Goal: Find specific fact: Find specific fact

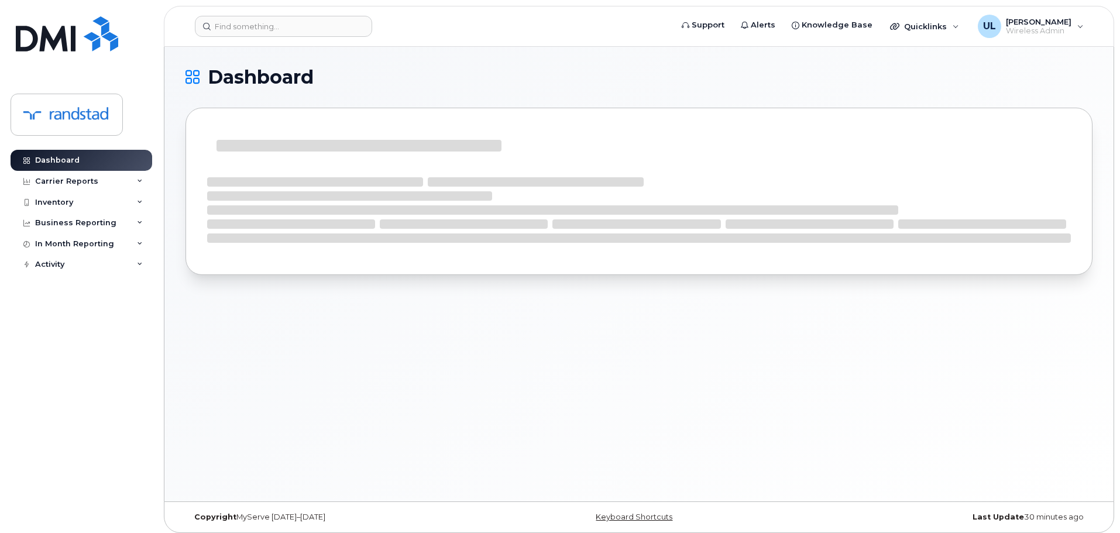
click at [318, 43] on header "Support Alerts Knowledge Base Quicklinks Suspend / Cancel Device Change SIM Car…" at bounding box center [639, 26] width 950 height 41
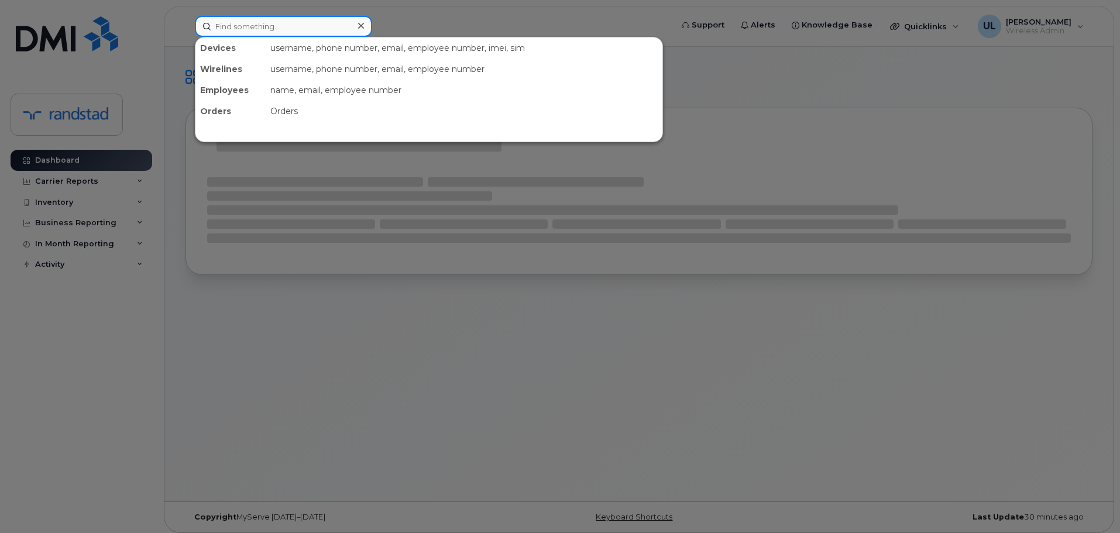
paste input "356841118986949"
drag, startPoint x: 298, startPoint y: 21, endPoint x: 298, endPoint y: 31, distance: 9.9
click at [298, 20] on input "356841118986949" at bounding box center [283, 26] width 177 height 21
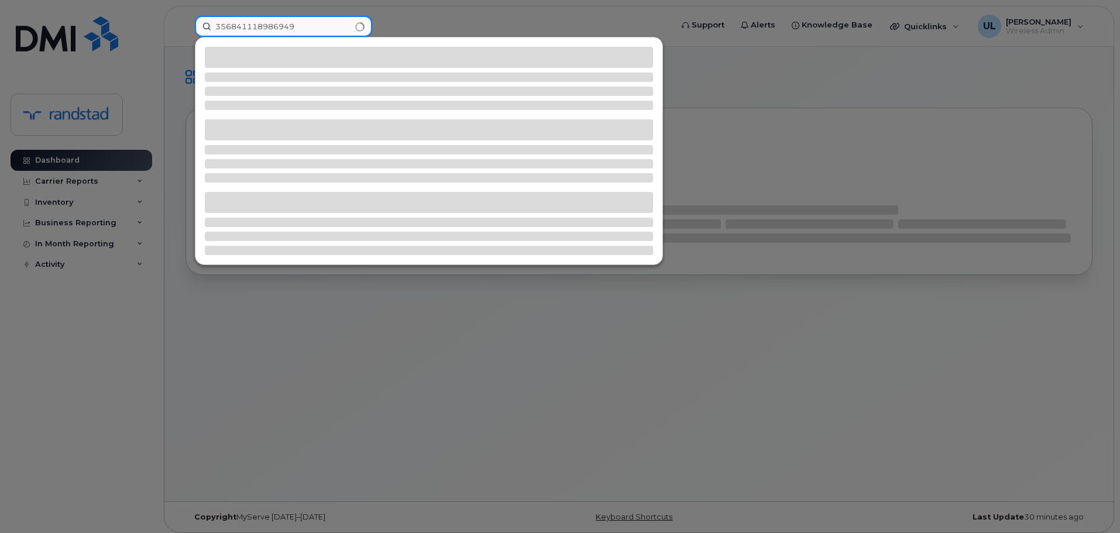
type input "356841118986949"
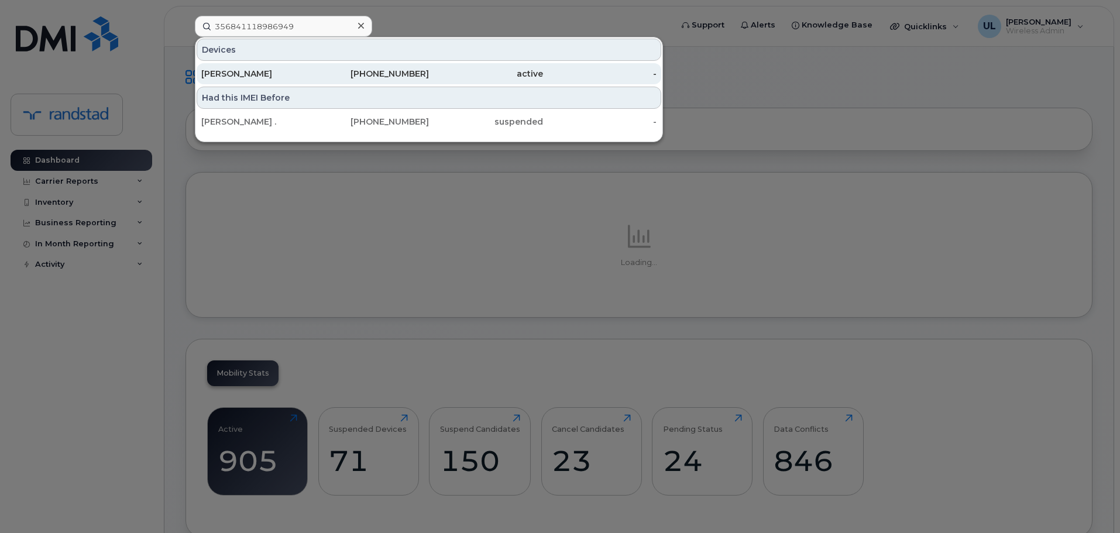
click at [411, 81] on div "581-446-7515" at bounding box center [372, 73] width 114 height 21
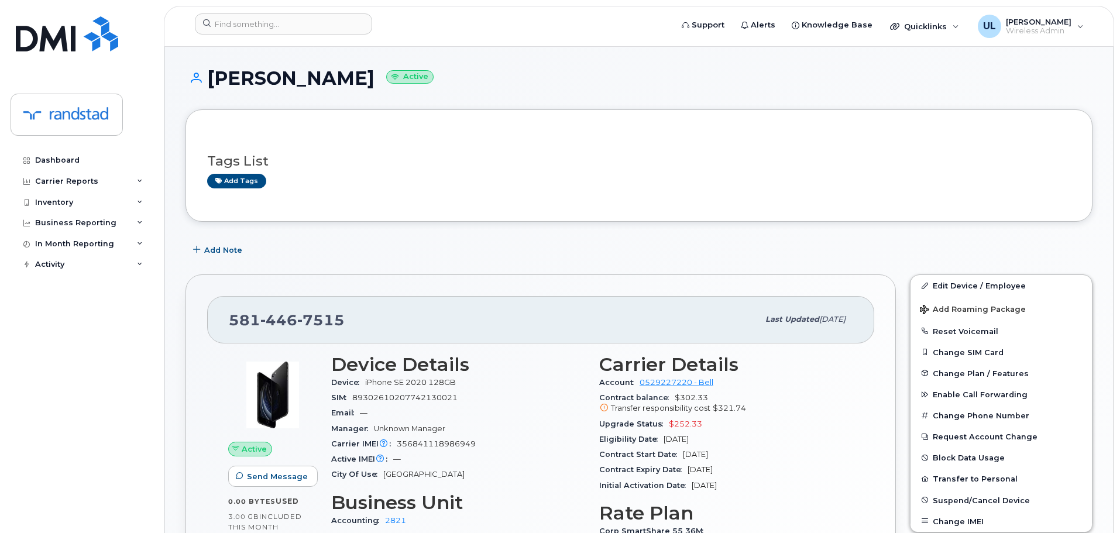
click at [550, 274] on div "581 446 7515 Last updated Sep 16, 2025 Active Send Message 0.00 Bytes  used 3.0…" at bounding box center [540, 470] width 724 height 407
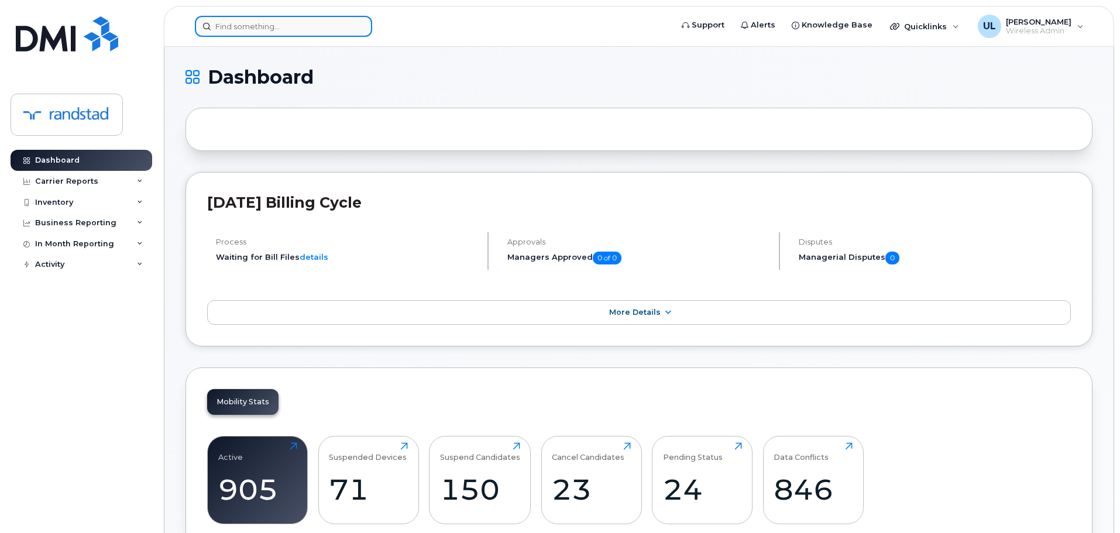
click at [352, 25] on input at bounding box center [283, 26] width 177 height 21
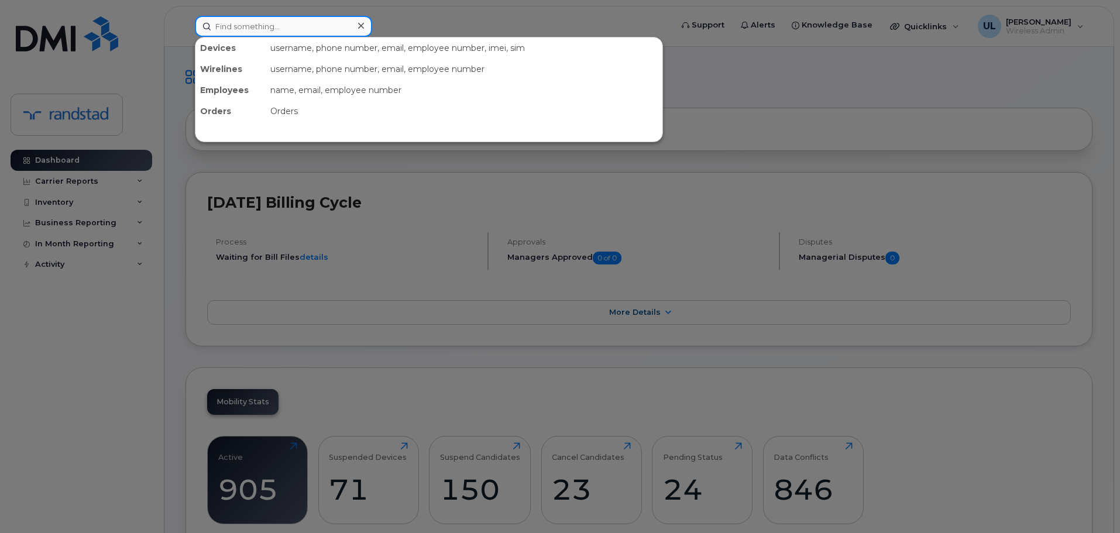
paste input "356841118986949"
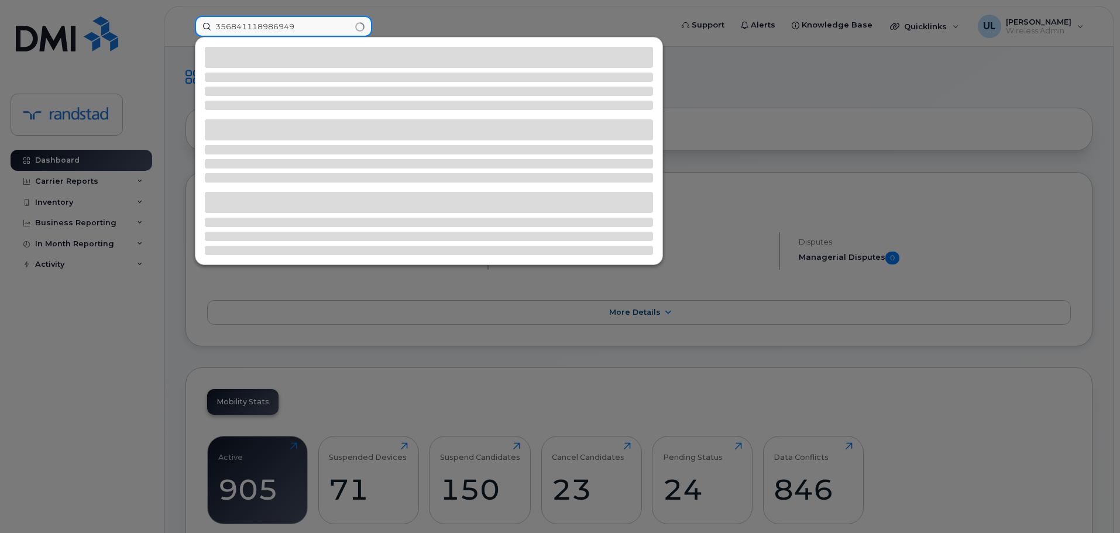
type input "356841118986949"
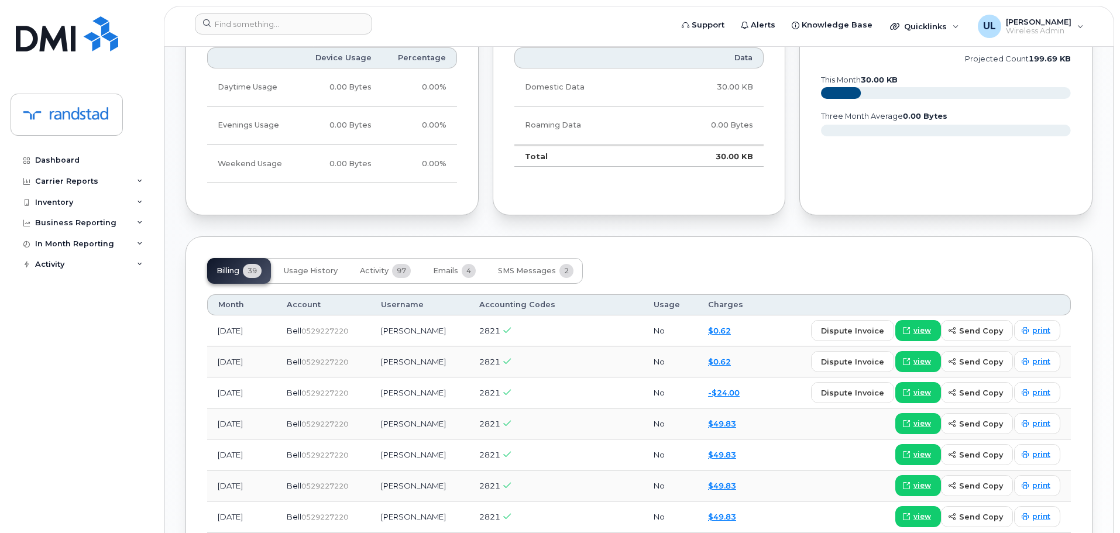
scroll to position [878, 0]
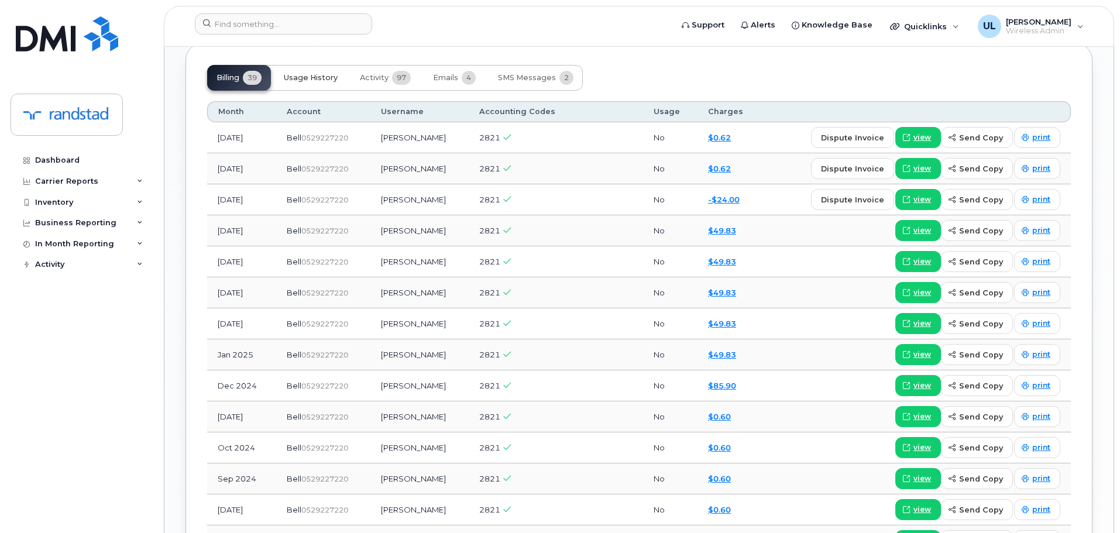
click at [324, 75] on span "Usage History" at bounding box center [311, 77] width 54 height 9
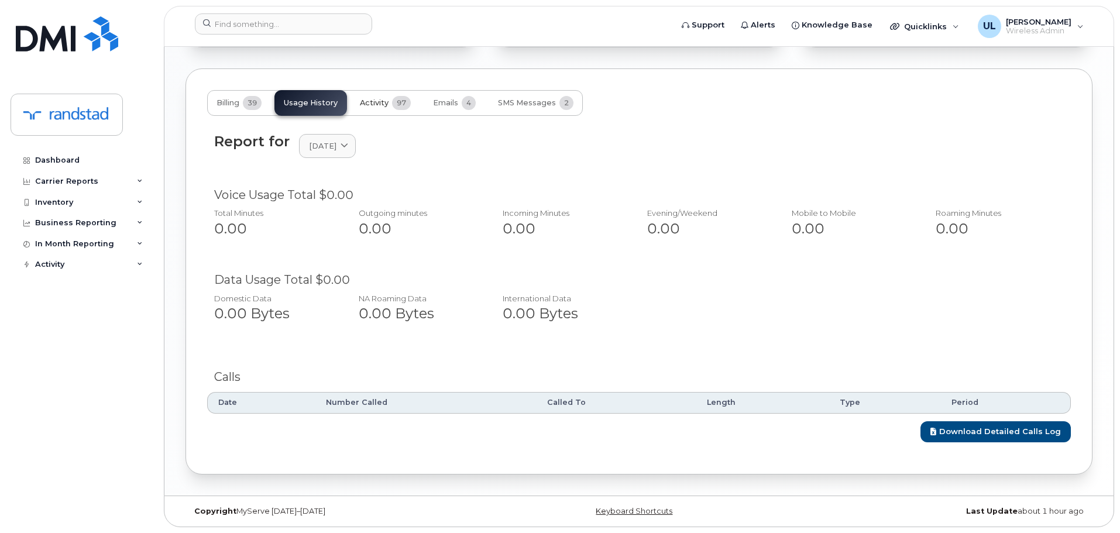
click at [380, 107] on button "Activity 97" at bounding box center [386, 103] width 70 height 26
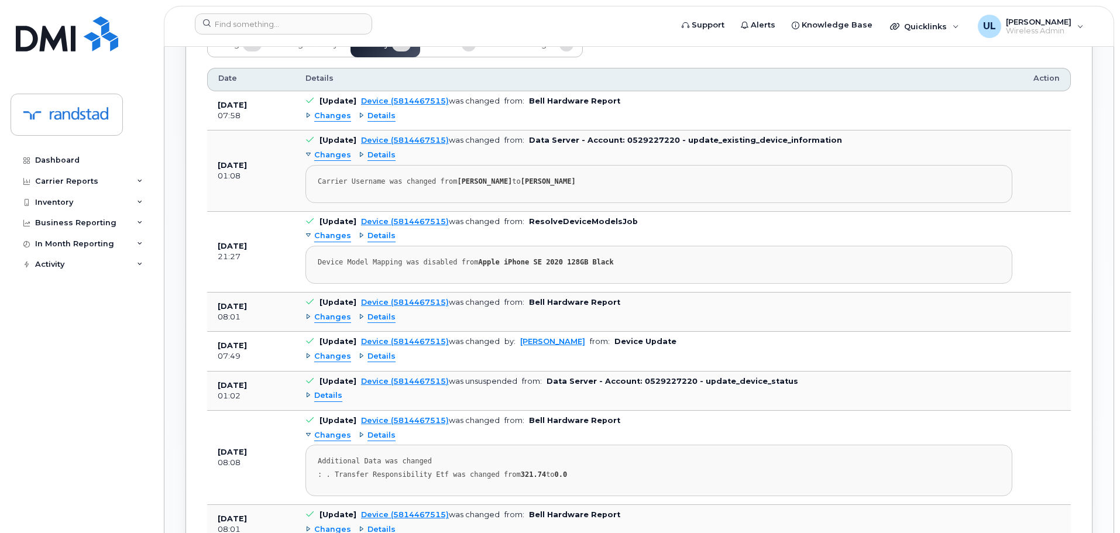
scroll to position [970, 0]
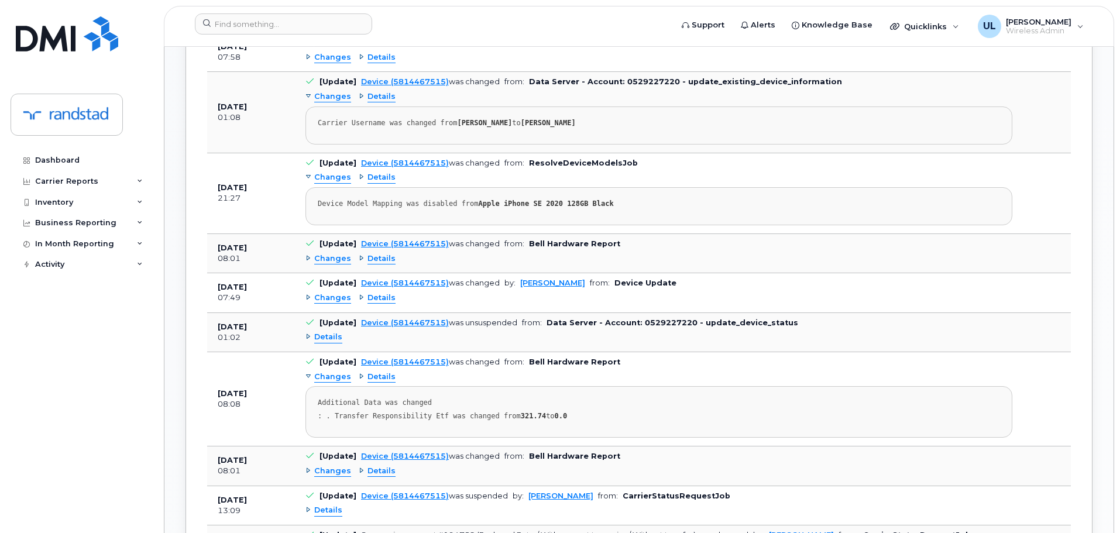
click at [330, 257] on span "Changes" at bounding box center [332, 258] width 37 height 11
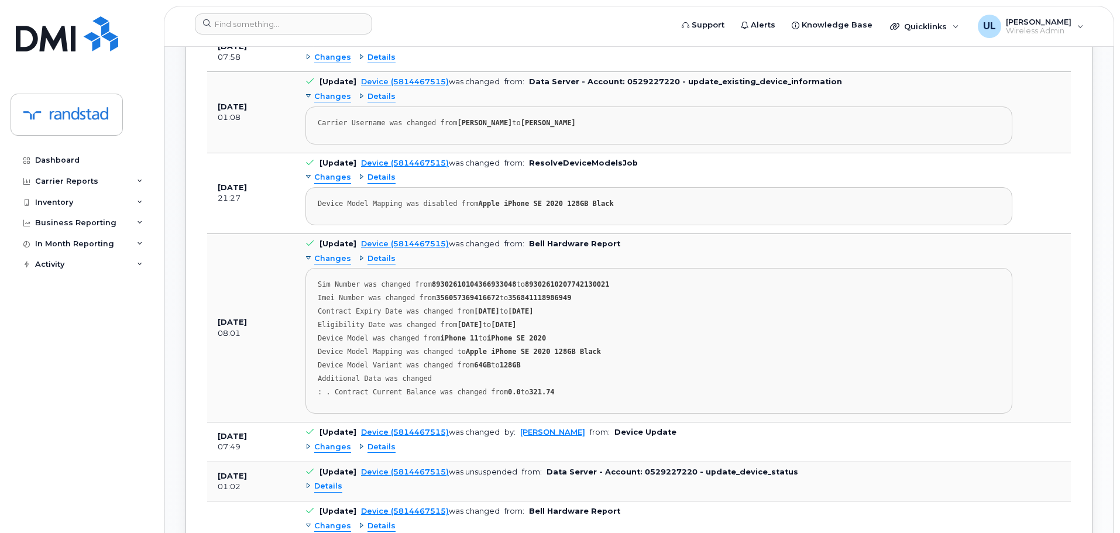
click at [511, 359] on pre "Sim Number was changed from 89302610104366933048 to 89302610207742130021 Imei N…" at bounding box center [658, 341] width 707 height 146
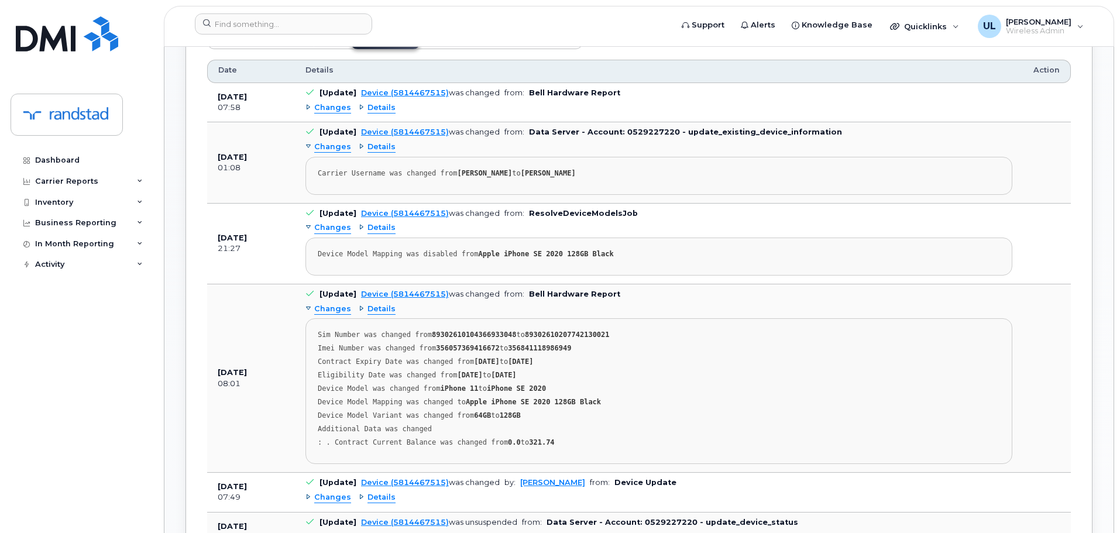
scroll to position [1055, 0]
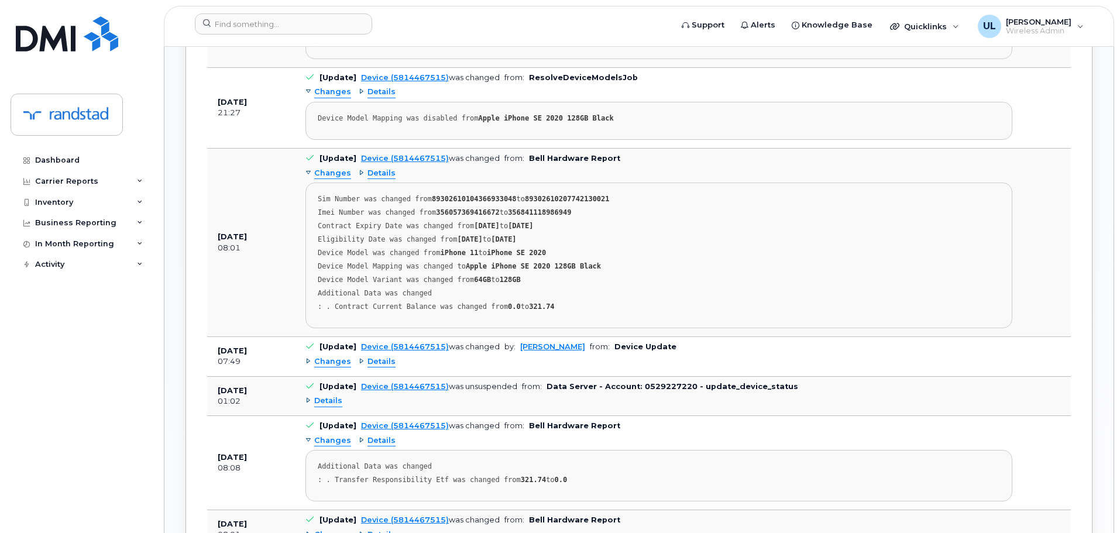
click at [446, 211] on strong "356057369416672" at bounding box center [467, 212] width 63 height 8
click at [518, 214] on strong "356841118986949" at bounding box center [539, 212] width 63 height 8
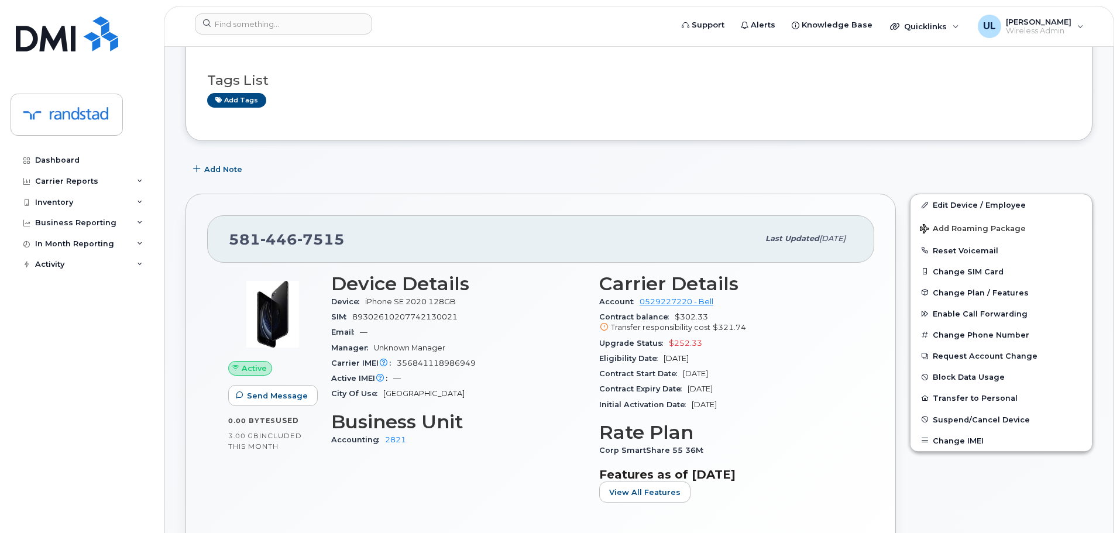
scroll to position [117, 0]
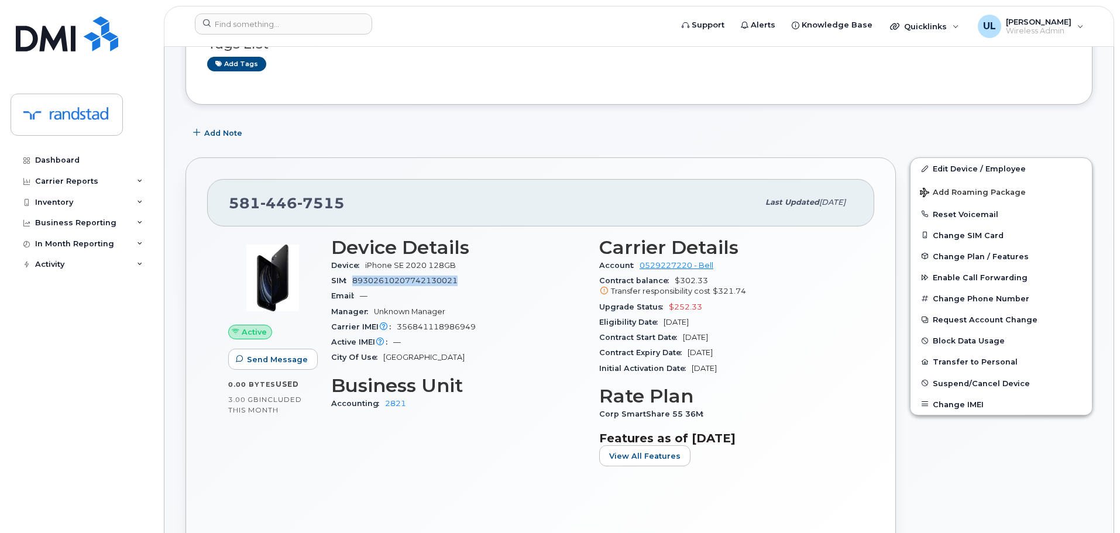
drag, startPoint x: 353, startPoint y: 279, endPoint x: 528, endPoint y: 279, distance: 175.0
click at [528, 279] on div "SIM 89302610207742130021" at bounding box center [458, 280] width 254 height 15
click at [421, 279] on span "89302610207742130021" at bounding box center [404, 280] width 105 height 9
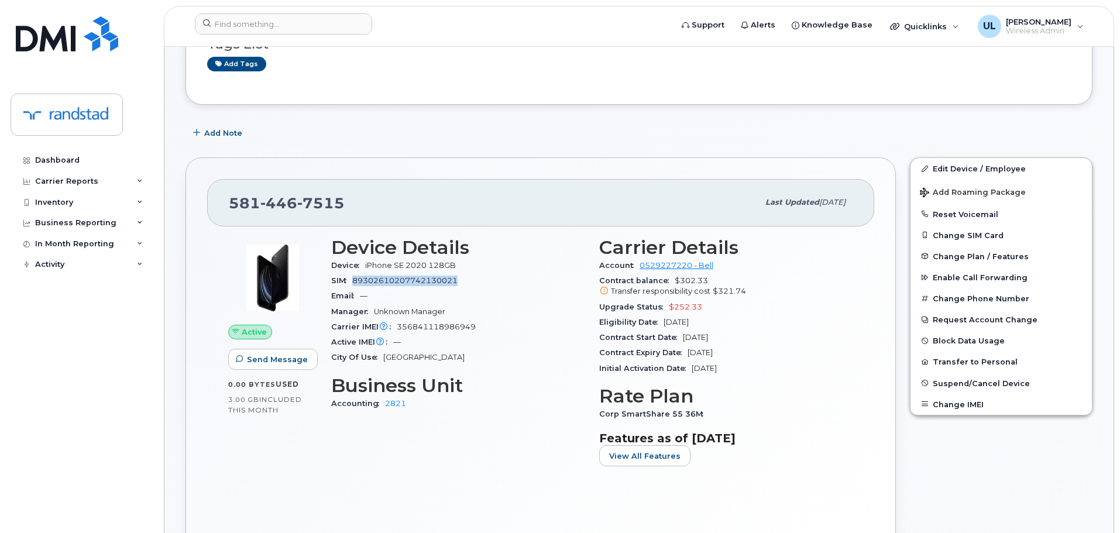
copy span "89302610207742130021"
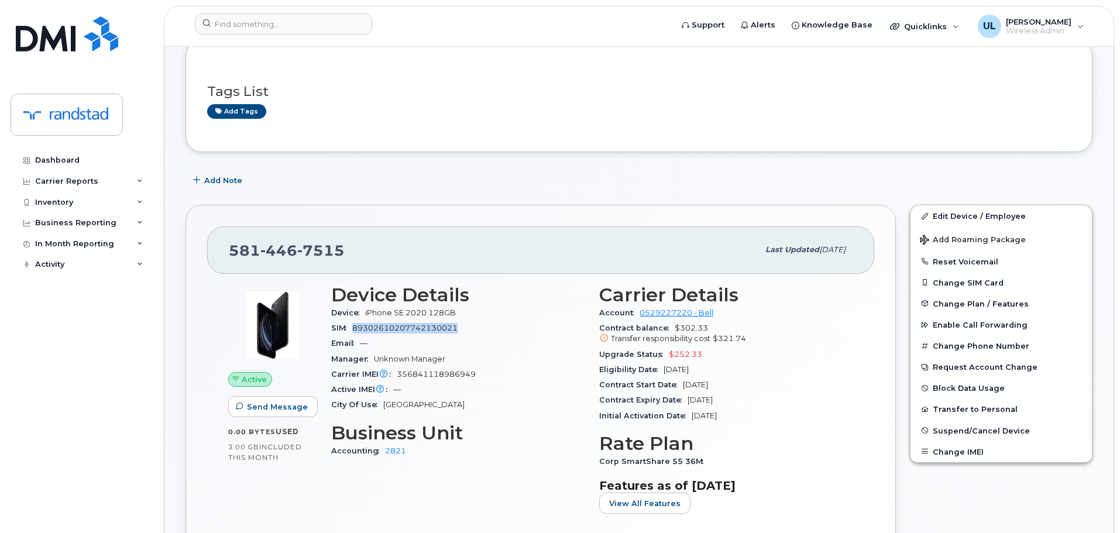
scroll to position [0, 0]
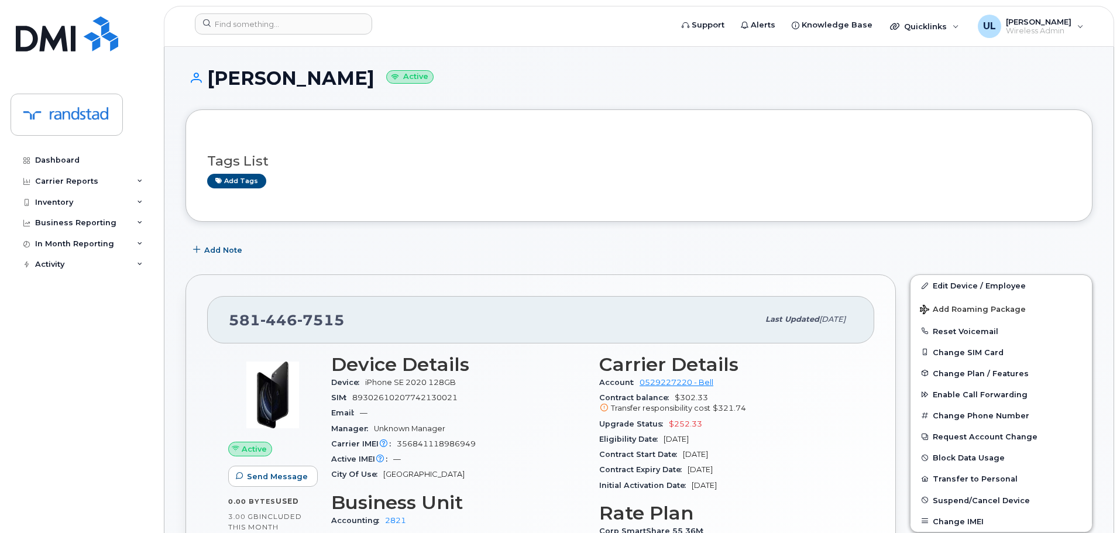
click at [438, 443] on span "356841118986949" at bounding box center [436, 443] width 79 height 9
copy span "356841118986949"
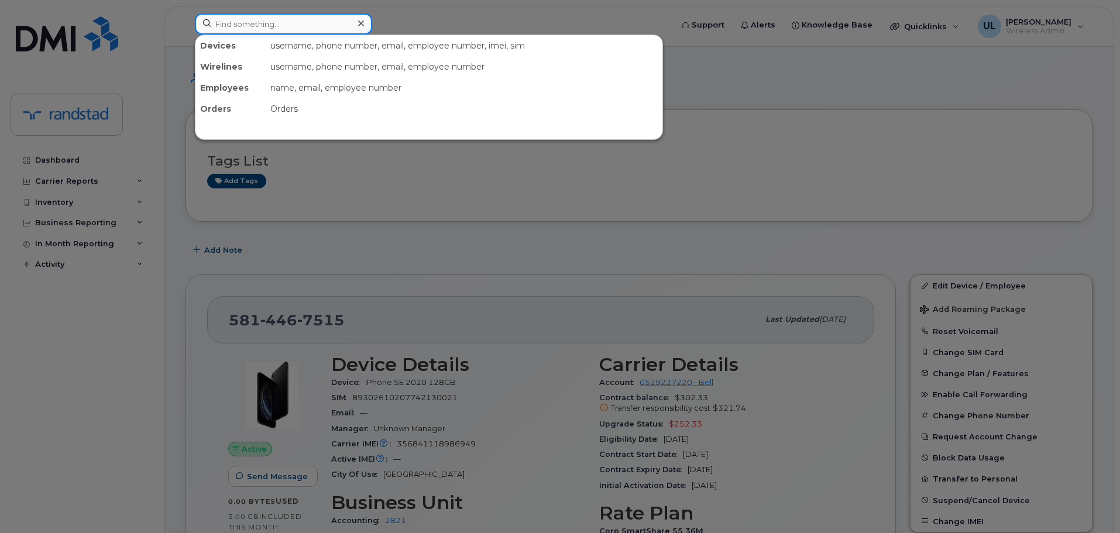
click at [339, 29] on input at bounding box center [283, 23] width 177 height 21
paste input "356841118986949"
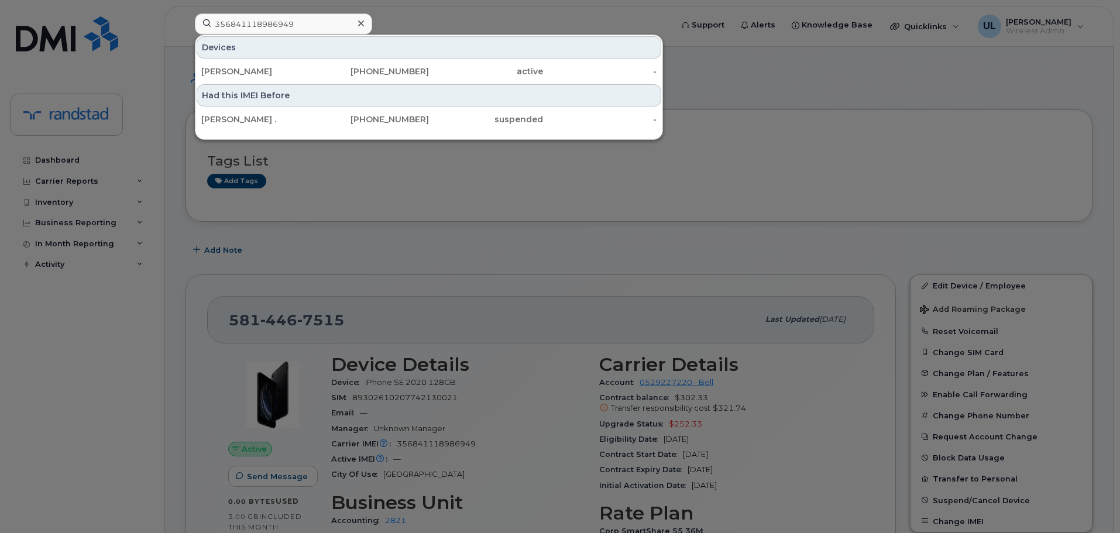
click at [819, 179] on div at bounding box center [560, 266] width 1120 height 533
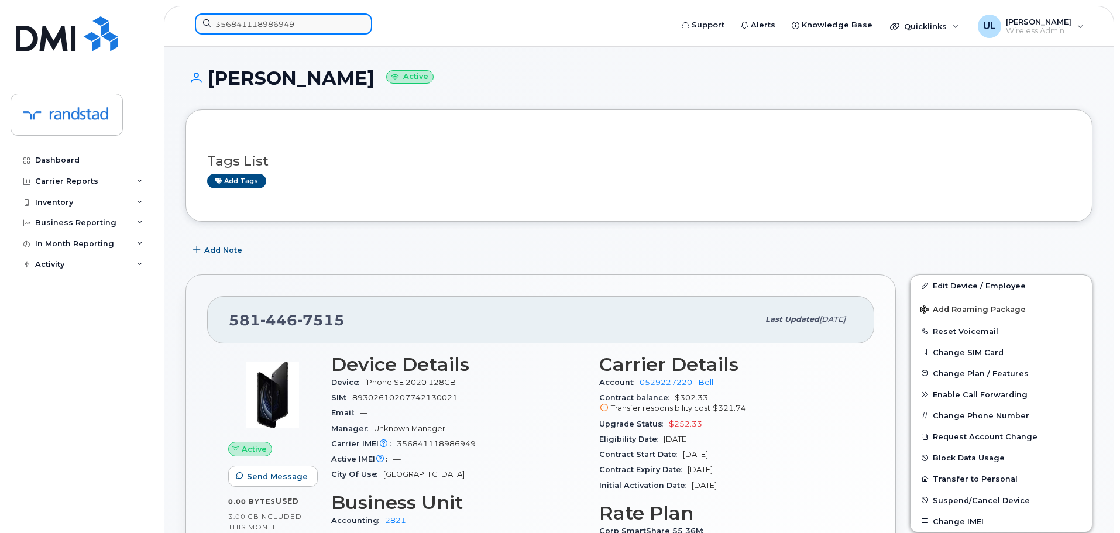
click at [318, 25] on input "356841118986949" at bounding box center [283, 23] width 177 height 21
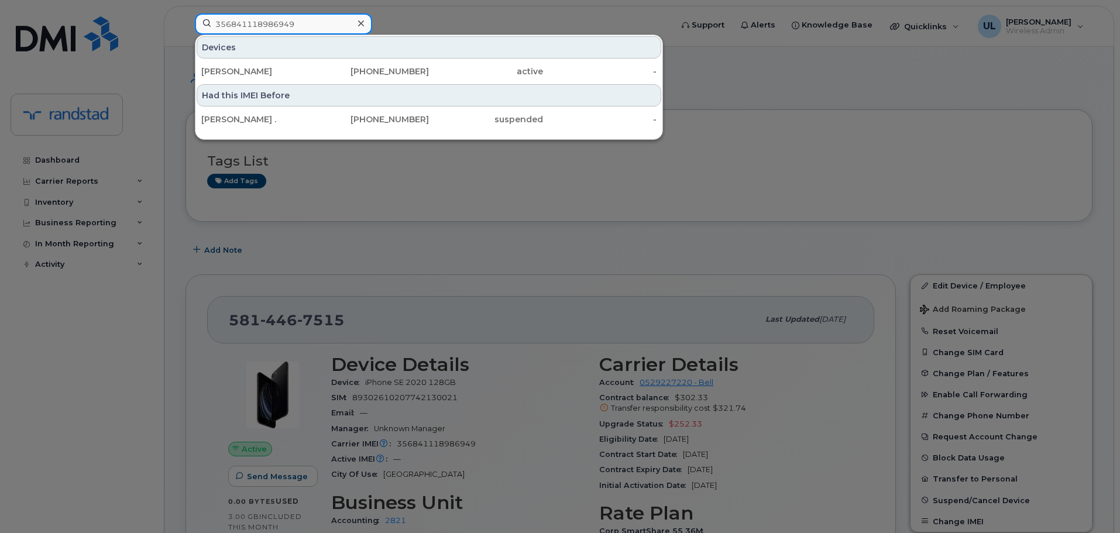
paste input "356841118986949"
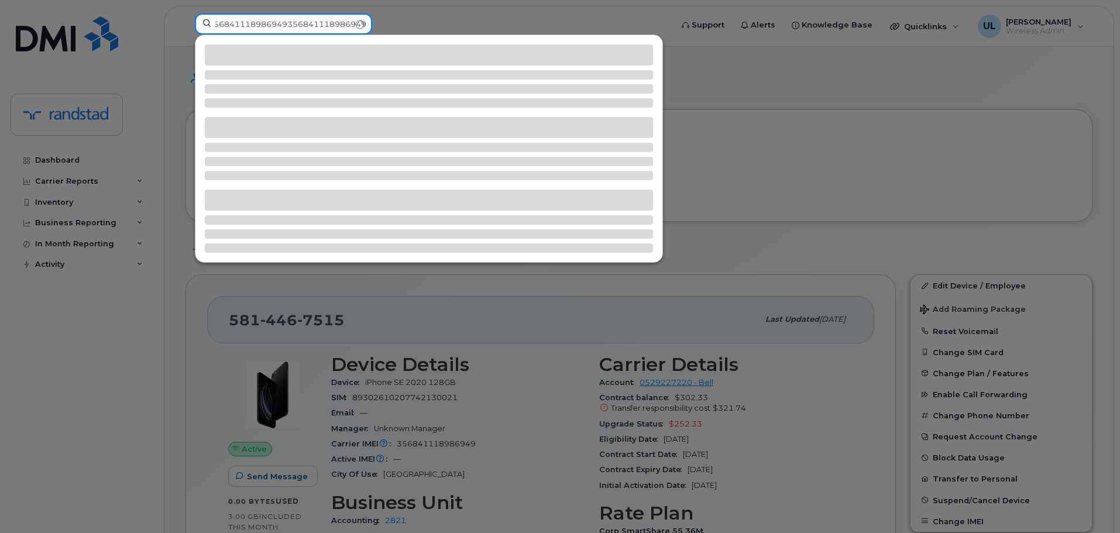
paste input
type input "356841118986949"
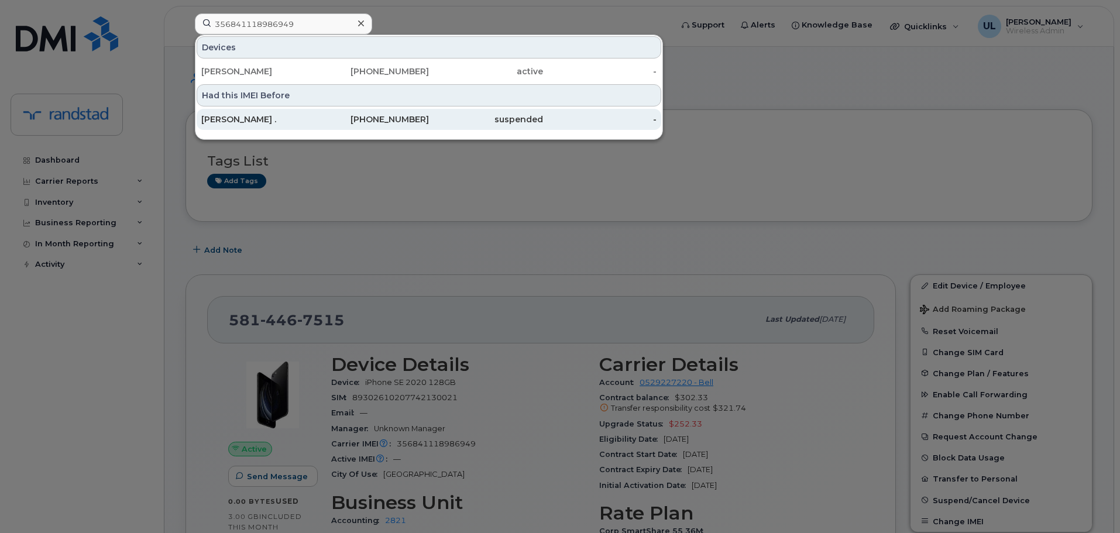
click at [351, 115] on div "418-930-2942" at bounding box center [372, 120] width 114 height 12
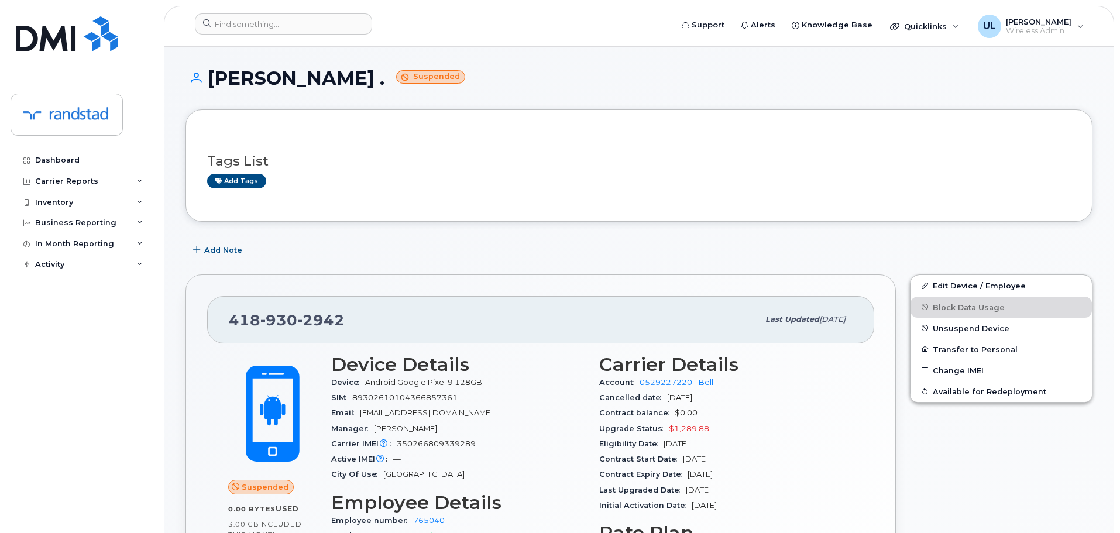
scroll to position [59, 0]
